Goal: Task Accomplishment & Management: Manage account settings

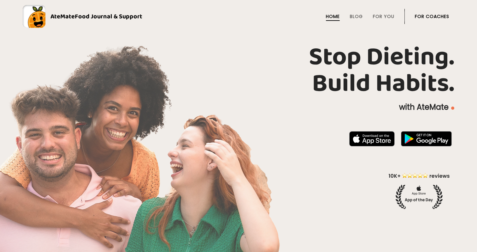
click at [418, 15] on link "For Coaches" at bounding box center [432, 16] width 34 height 5
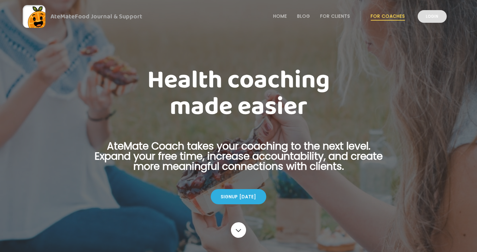
click at [430, 16] on link "Login" at bounding box center [432, 16] width 29 height 13
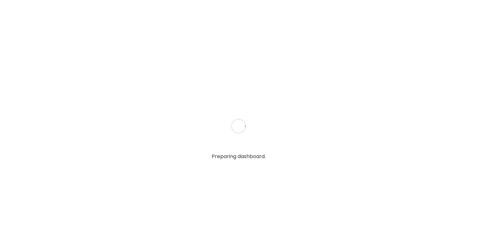
type textarea "**********"
type input "**********"
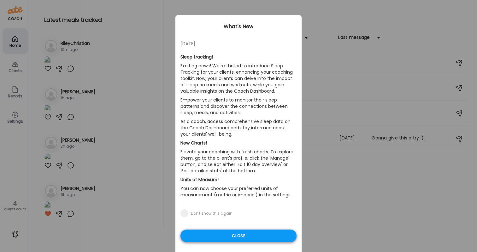
click at [262, 234] on div "Close" at bounding box center [239, 235] width 116 height 13
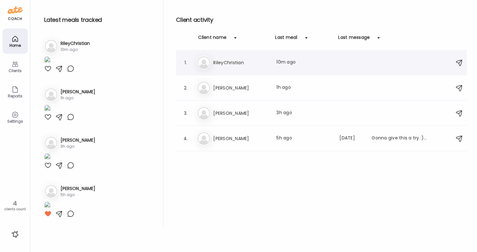
click at [243, 68] on div "Ri RileyChristian Last meal: 10m ago" at bounding box center [322, 63] width 251 height 14
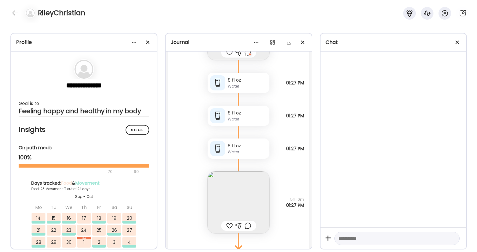
scroll to position [37450, 0]
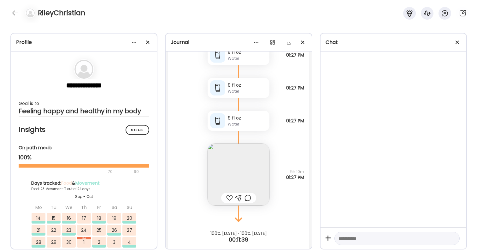
click at [228, 141] on icon at bounding box center [239, 137] width 38 height 13
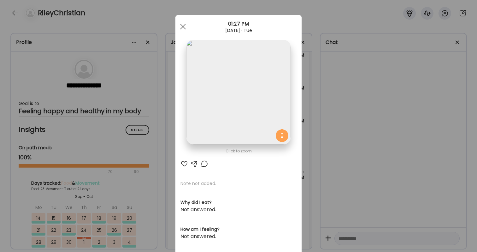
click at [187, 163] on div at bounding box center [185, 164] width 8 height 8
click at [204, 165] on div at bounding box center [205, 164] width 8 height 8
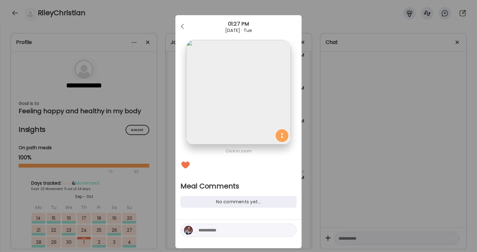
drag, startPoint x: 202, startPoint y: 229, endPoint x: 203, endPoint y: 225, distance: 3.5
click at [202, 229] on textarea at bounding box center [241, 230] width 85 height 8
type textarea "**********"
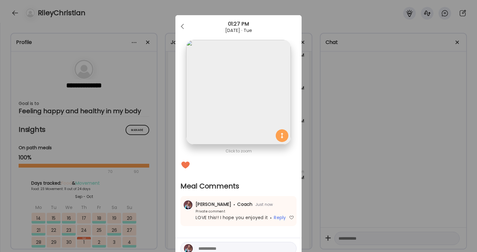
click at [372, 178] on div "Ate Coach Dashboard Wahoo! It’s official Take a moment to set up your Coach Pro…" at bounding box center [238, 126] width 477 height 252
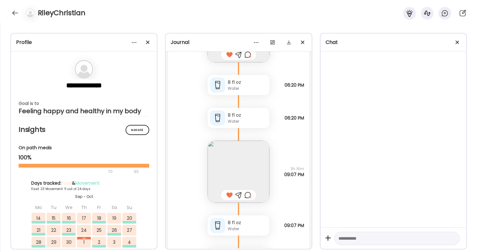
scroll to position [37000, 0]
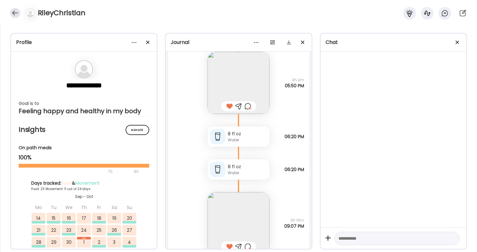
click at [14, 13] on div at bounding box center [15, 13] width 10 height 10
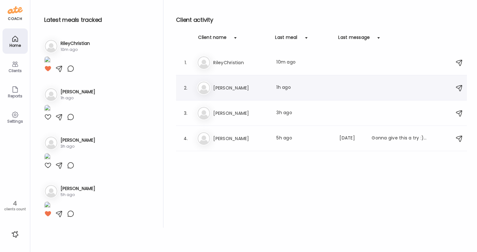
click at [235, 93] on div "Me Megan Last meal: 1h ago" at bounding box center [322, 88] width 251 height 14
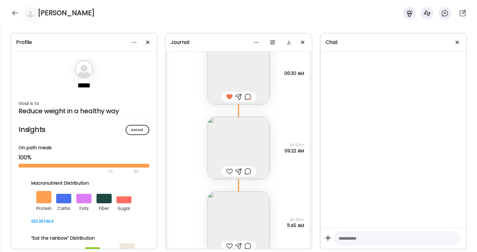
scroll to position [22471, 0]
click at [257, 136] on img at bounding box center [239, 148] width 62 height 62
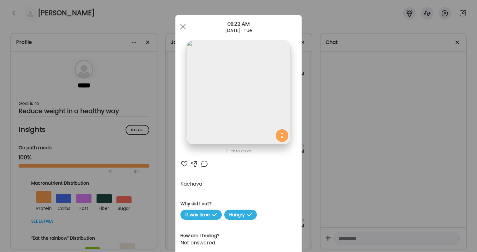
click at [329, 130] on div "Ate Coach Dashboard Wahoo! It’s official Take a moment to set up your Coach Pro…" at bounding box center [238, 126] width 477 height 252
